Goal: Task Accomplishment & Management: Manage account settings

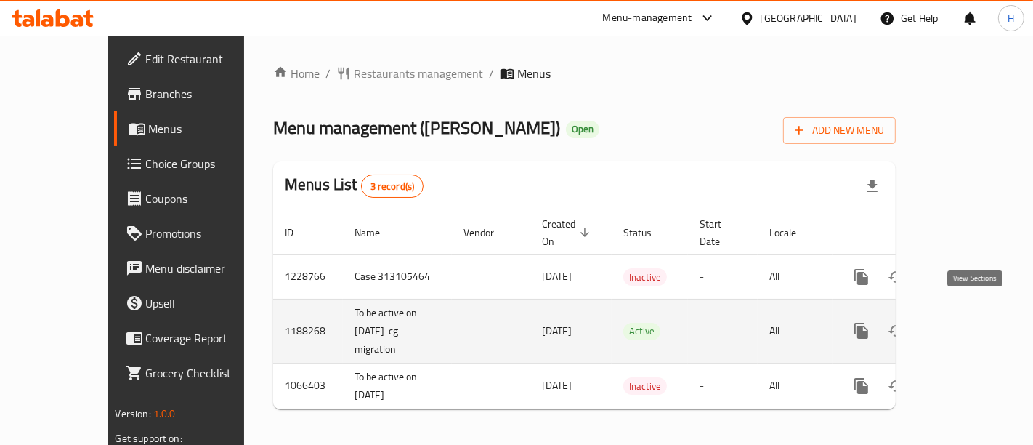
click at [982, 323] on link "enhanced table" at bounding box center [966, 330] width 35 height 35
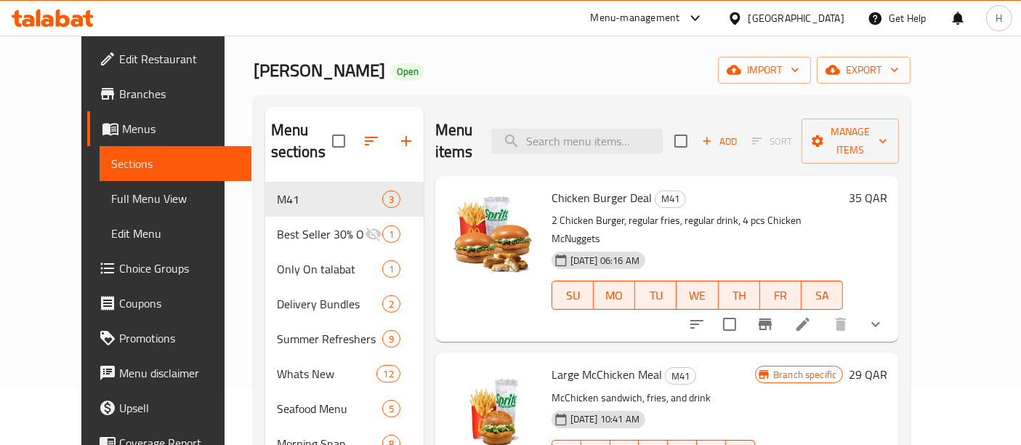
scroll to position [56, 0]
click at [809, 318] on icon at bounding box center [802, 324] width 13 height 13
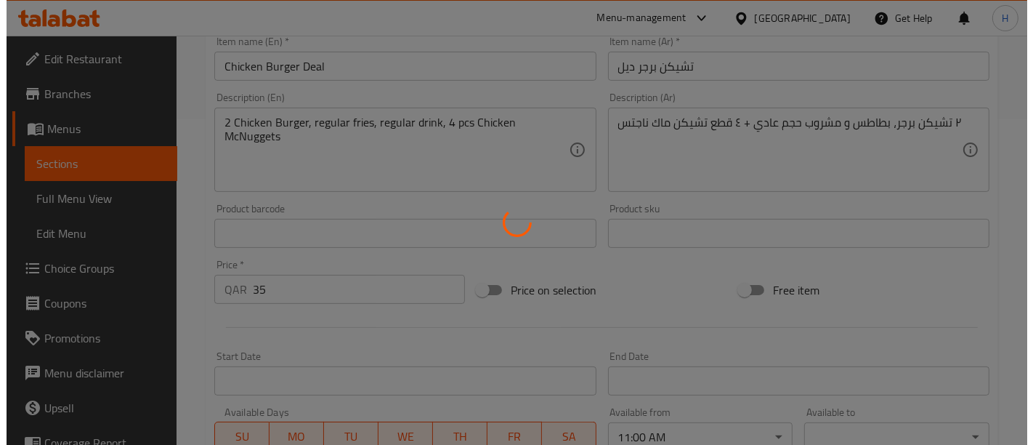
scroll to position [490, 0]
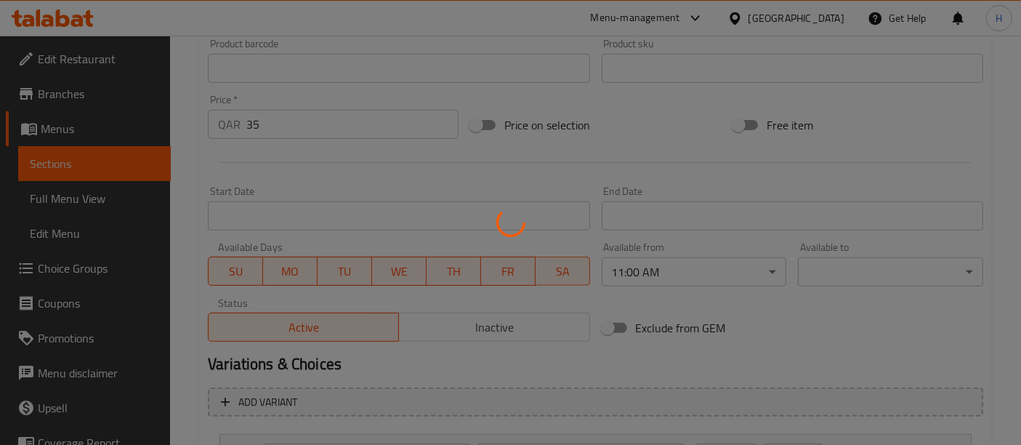
type input "إختيارك من المشروب::-"
type input "1"
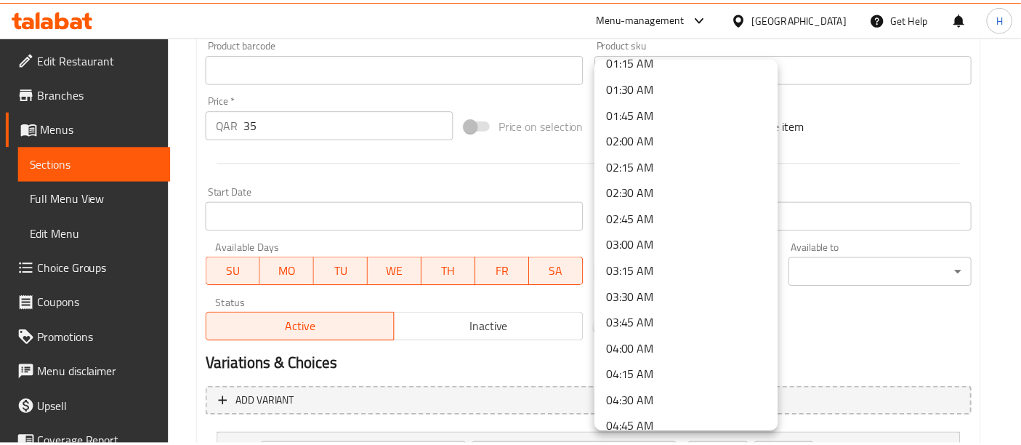
scroll to position [0, 0]
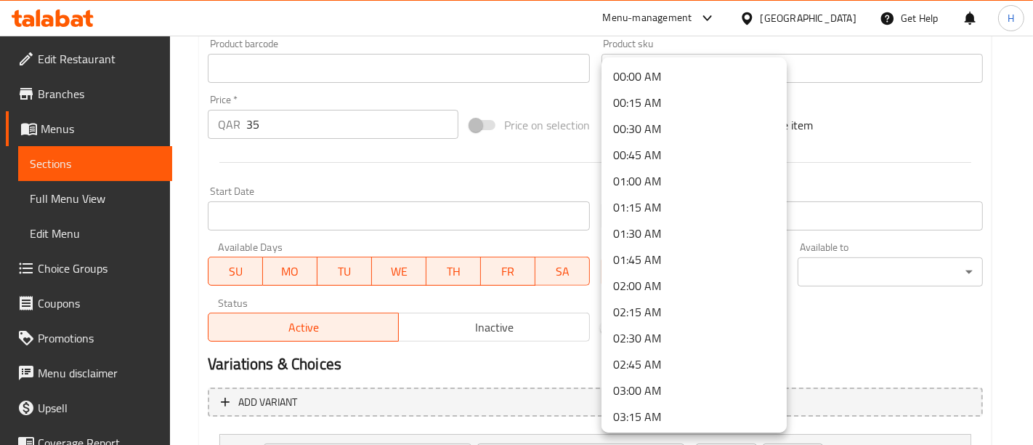
click at [683, 80] on li "00:00 AM" at bounding box center [694, 76] width 185 height 26
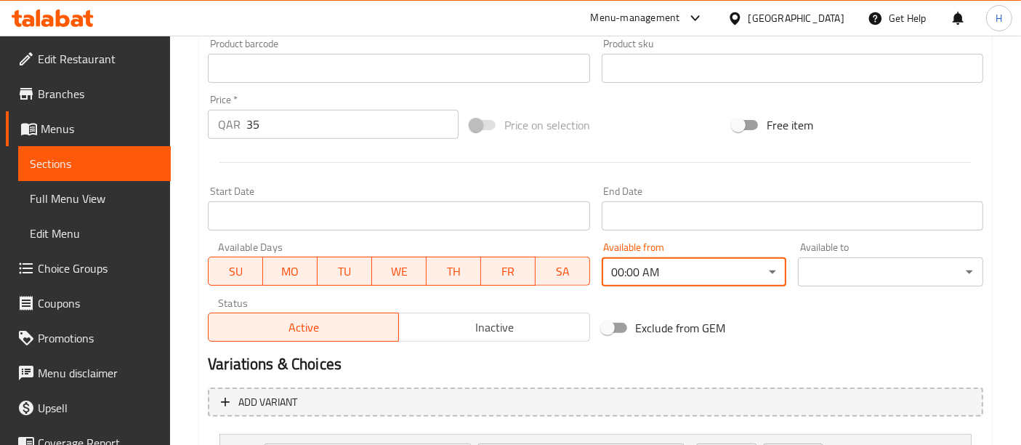
click at [774, 310] on div "Exclude from GEM" at bounding box center [727, 327] width 262 height 39
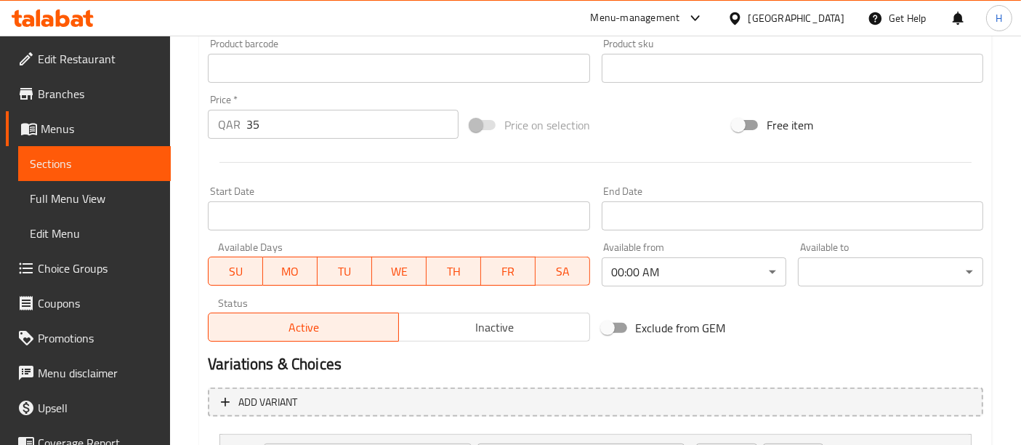
scroll to position [494, 0]
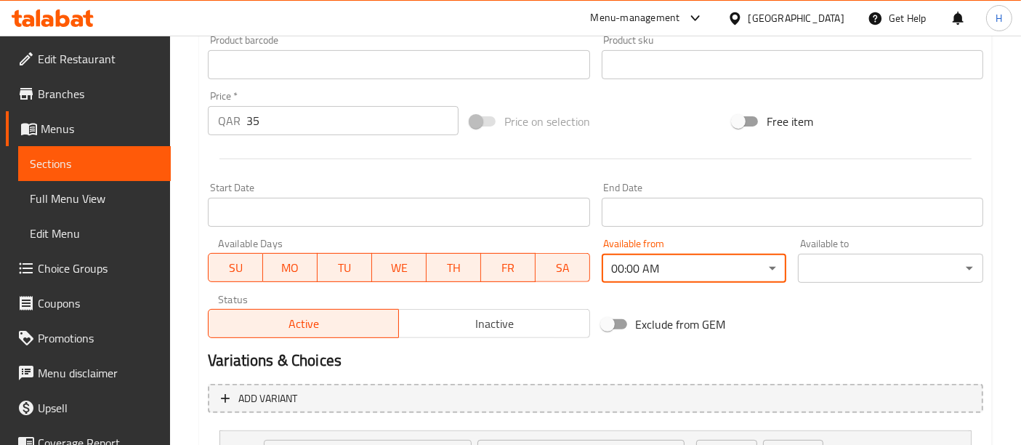
click at [815, 318] on div "Exclude from GEM" at bounding box center [727, 323] width 262 height 39
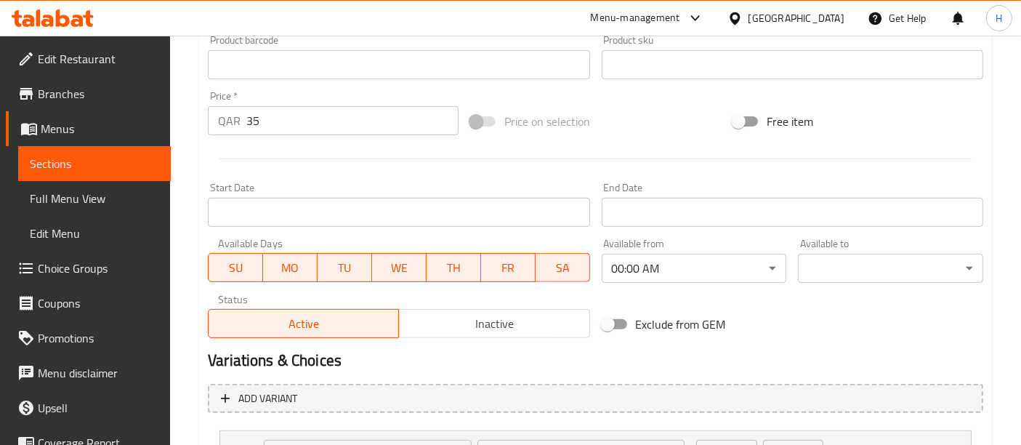
scroll to position [625, 0]
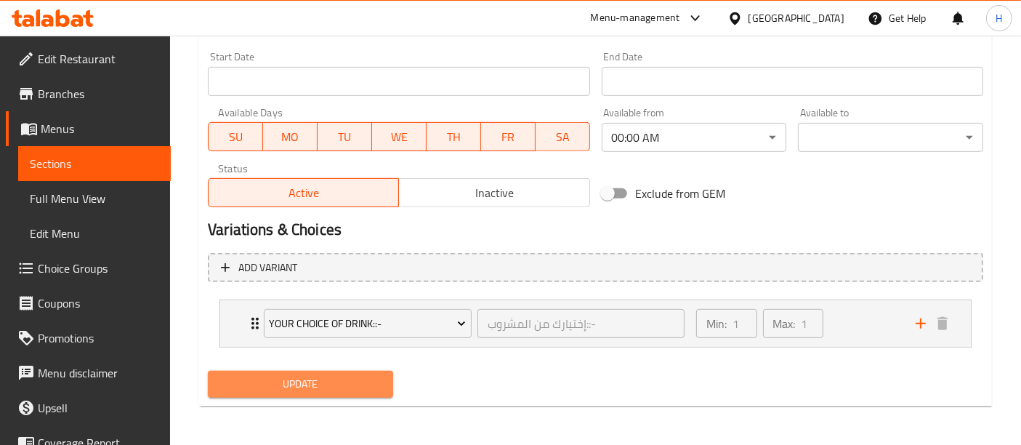
click at [270, 389] on span "Update" at bounding box center [300, 384] width 162 height 18
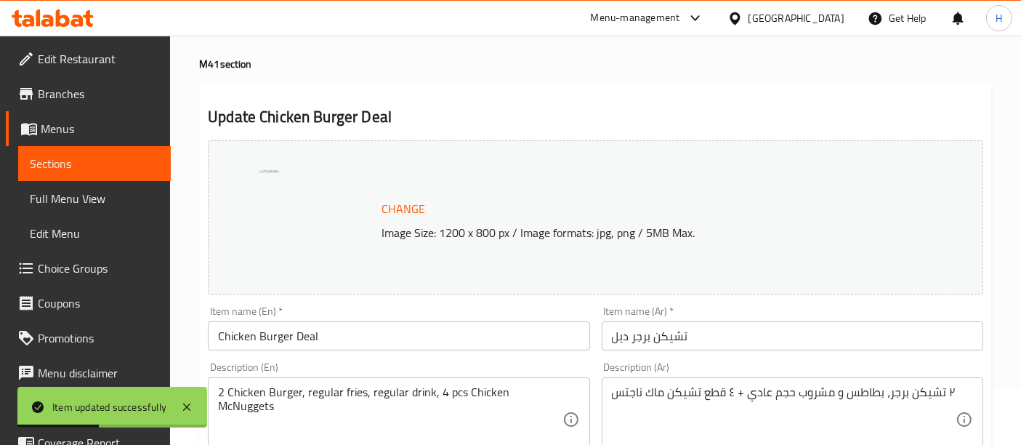
scroll to position [0, 0]
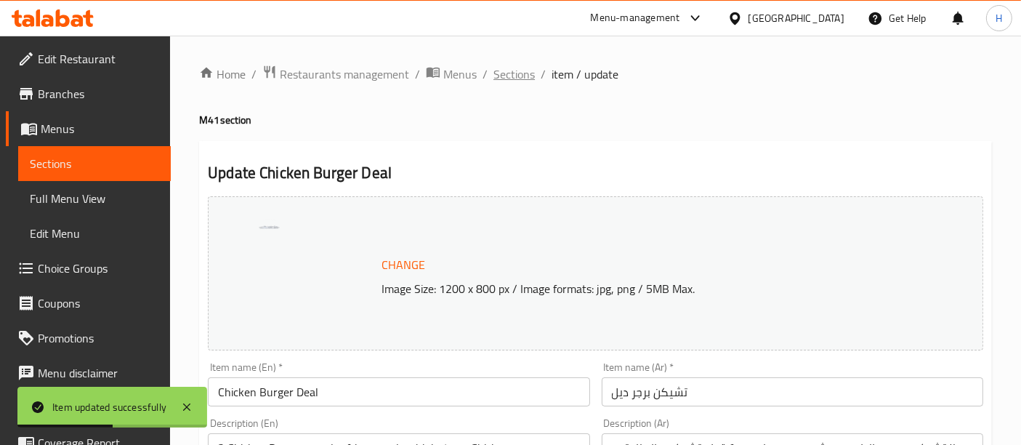
click at [515, 67] on span "Sections" at bounding box center [513, 73] width 41 height 17
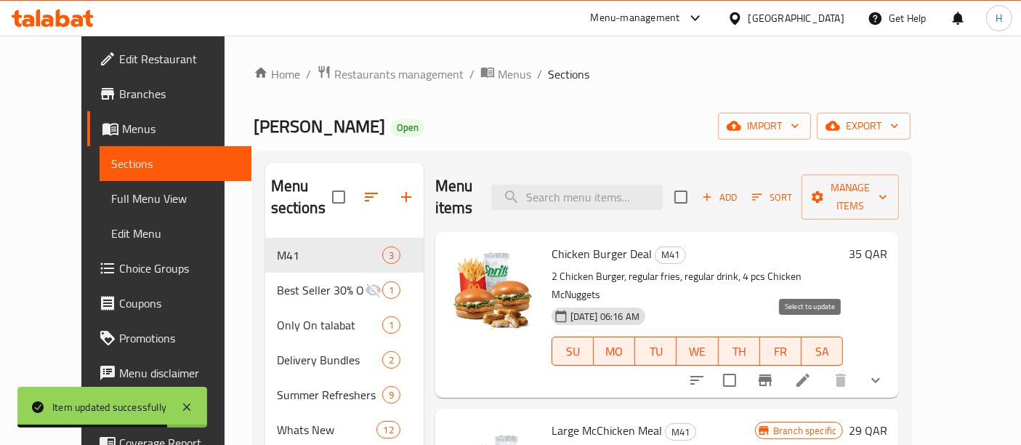
click at [745, 365] on input "checkbox" at bounding box center [729, 380] width 31 height 31
click at [887, 179] on span "Manage items" at bounding box center [850, 197] width 74 height 36
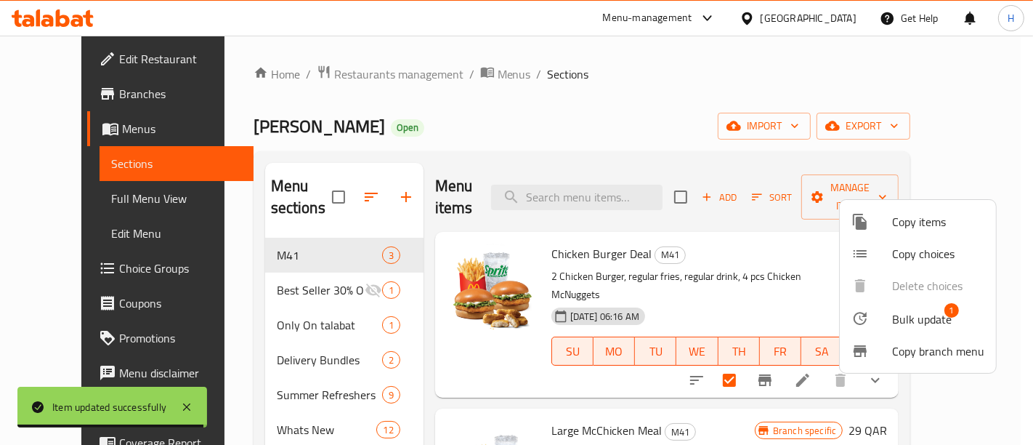
click at [900, 316] on span "Bulk update" at bounding box center [922, 318] width 60 height 17
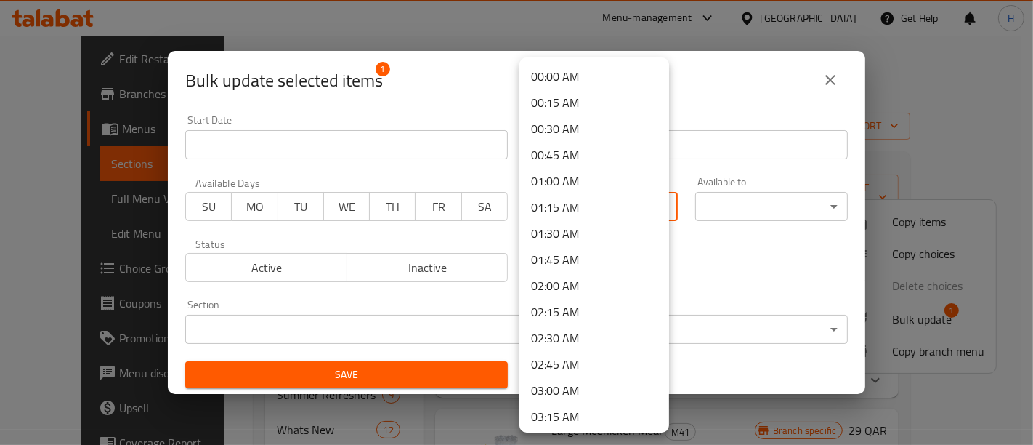
click at [573, 203] on body "​ Menu-management [GEOGRAPHIC_DATA] Get Help H Edit Restaurant Branches Menus S…" at bounding box center [516, 240] width 1033 height 409
click at [748, 242] on div at bounding box center [516, 222] width 1033 height 445
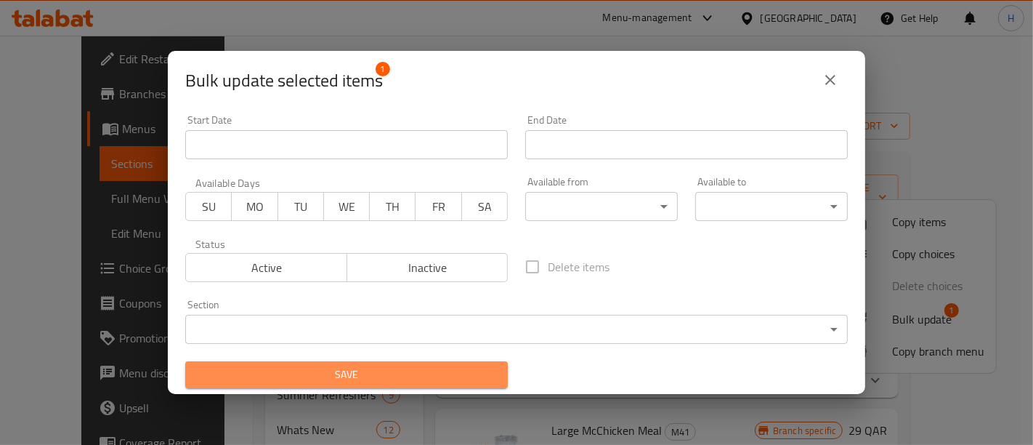
click at [394, 371] on span "Save" at bounding box center [346, 375] width 299 height 18
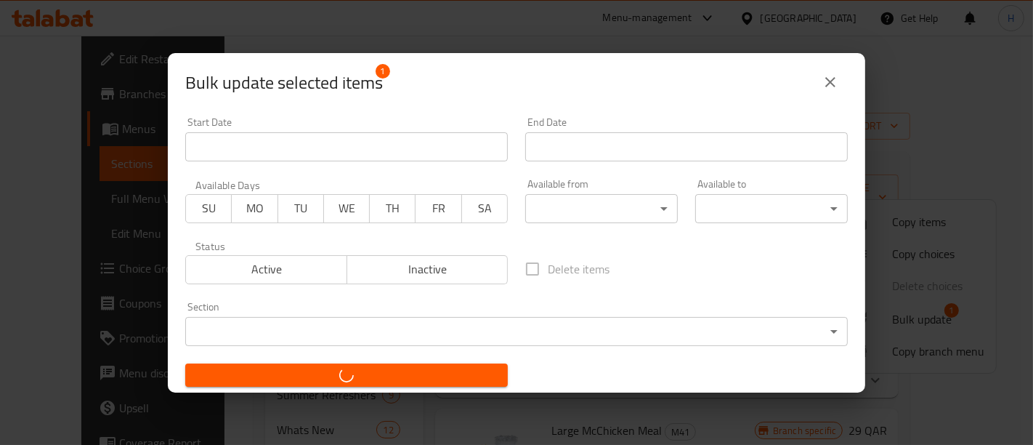
checkbox input "false"
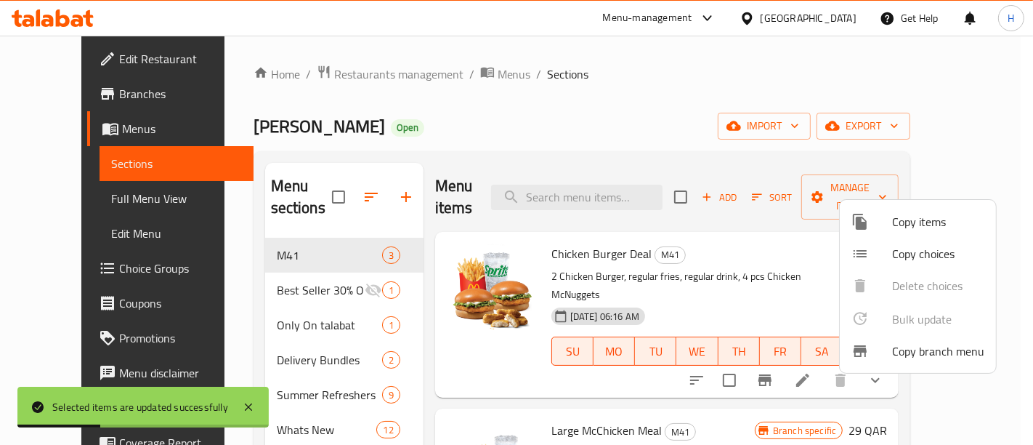
click at [660, 119] on div at bounding box center [516, 222] width 1033 height 445
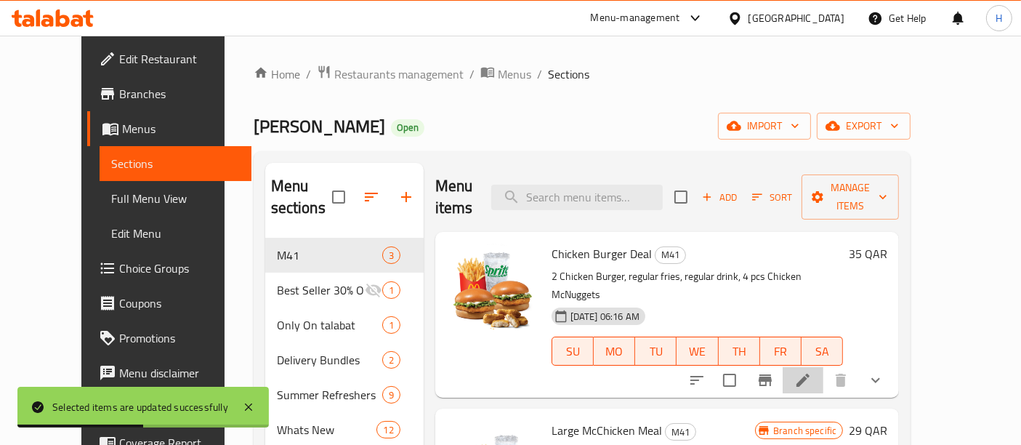
click at [823, 367] on li at bounding box center [803, 380] width 41 height 26
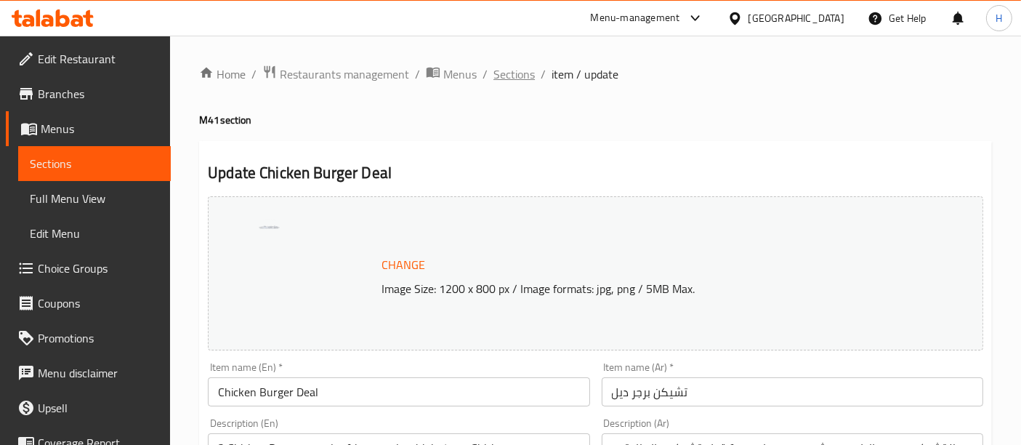
click at [512, 76] on span "Sections" at bounding box center [513, 73] width 41 height 17
